Goal: Task Accomplishment & Management: Complete application form

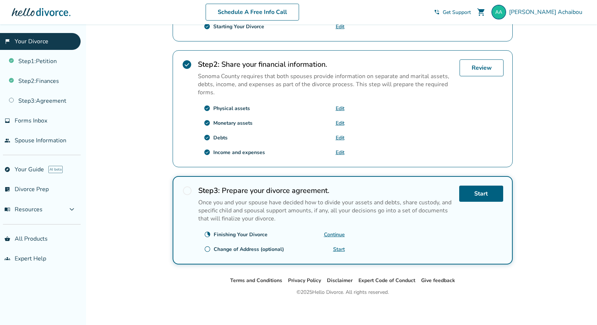
click at [216, 134] on div "Debts" at bounding box center [220, 137] width 14 height 7
click at [342, 135] on link "Edit" at bounding box center [340, 137] width 9 height 7
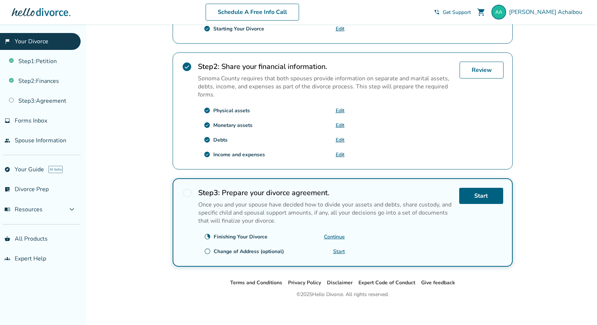
scroll to position [206, 0]
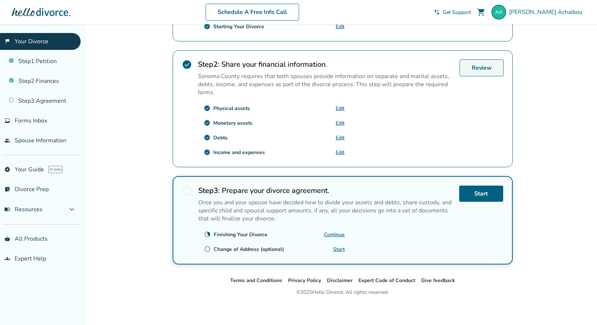
click at [479, 70] on link "Review" at bounding box center [482, 67] width 44 height 17
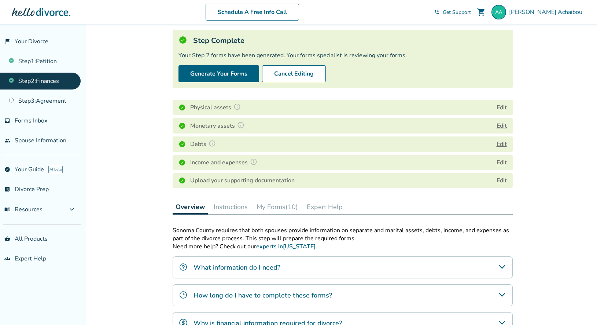
scroll to position [95, 0]
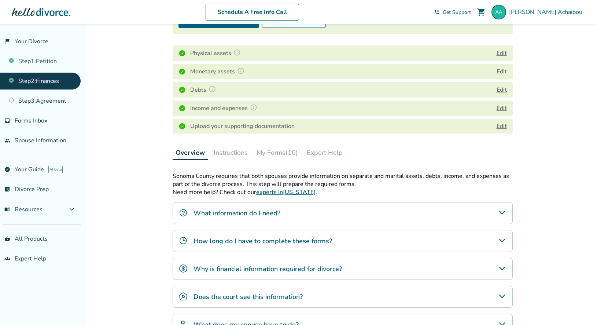
click at [198, 89] on h4 "Debts" at bounding box center [204, 90] width 28 height 10
click at [502, 89] on button "Edit" at bounding box center [502, 89] width 10 height 9
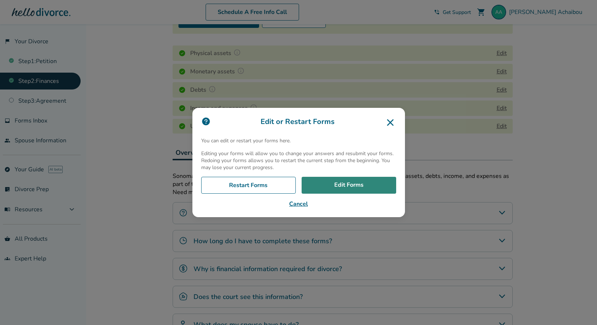
click at [346, 186] on link "Edit Forms" at bounding box center [349, 185] width 95 height 17
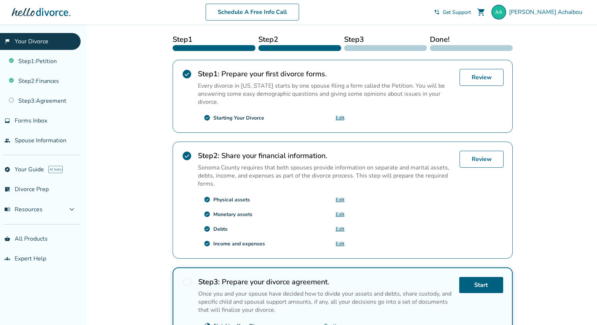
scroll to position [206, 0]
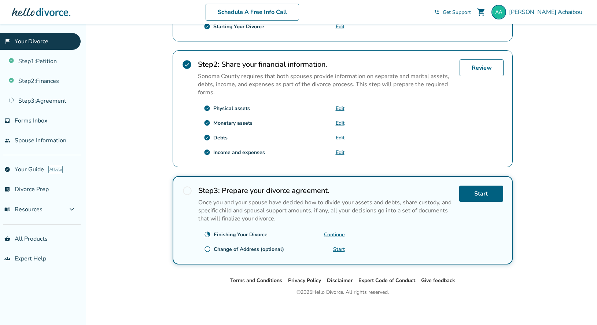
click at [333, 231] on link "Continue" at bounding box center [334, 234] width 21 height 7
